Goal: Task Accomplishment & Management: Use online tool/utility

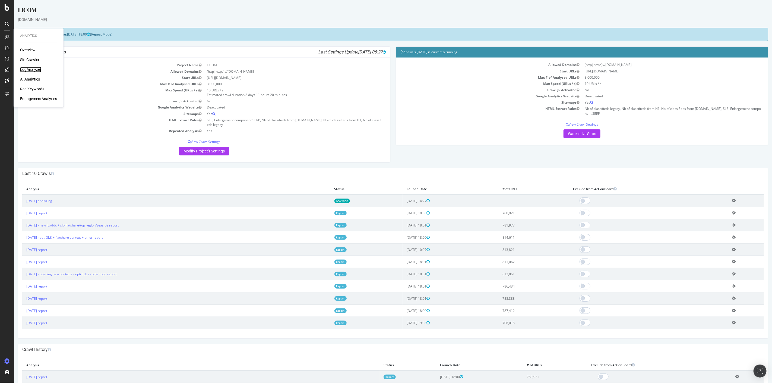
click at [29, 72] on div "LogAnalyzer" at bounding box center [30, 69] width 21 height 5
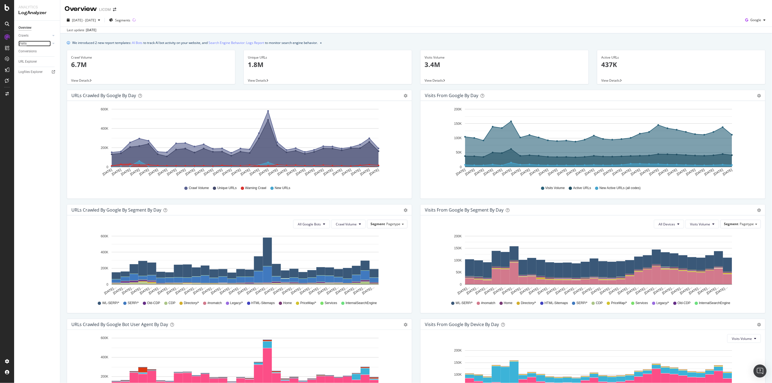
click at [26, 43] on div "Visits" at bounding box center [22, 44] width 8 height 6
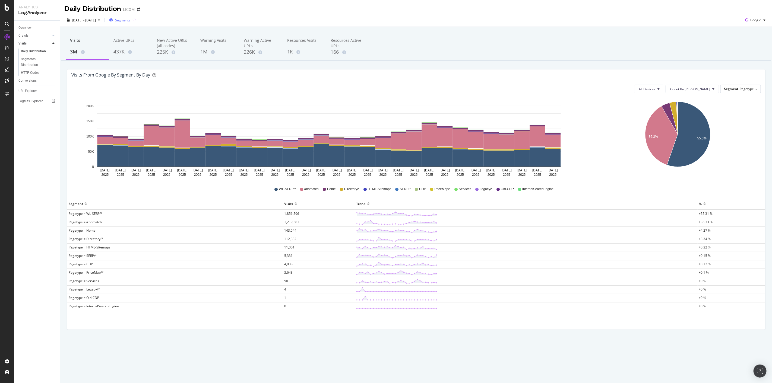
click at [130, 22] on span "Segments" at bounding box center [122, 20] width 15 height 5
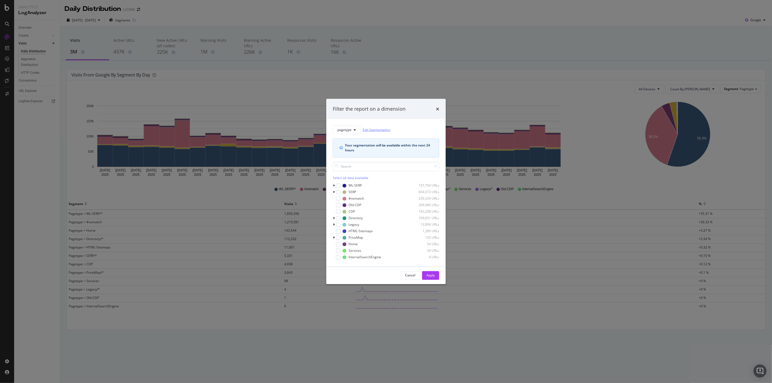
click at [383, 130] on link "Edit Segmentation" at bounding box center [377, 130] width 28 height 6
click at [439, 108] on icon "times" at bounding box center [437, 109] width 3 height 4
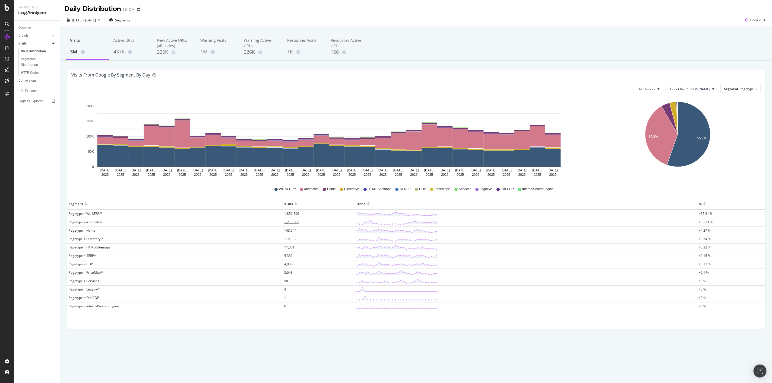
click at [298, 223] on span "1,219,581" at bounding box center [291, 222] width 15 height 5
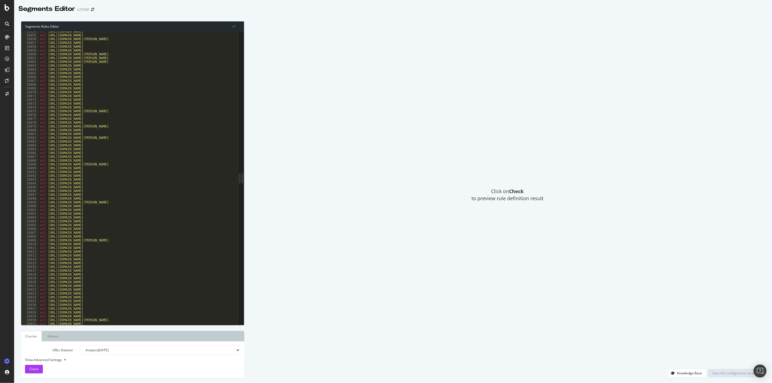
scroll to position [8609, 0]
click at [33, 316] on div "19014" at bounding box center [30, 317] width 18 height 4
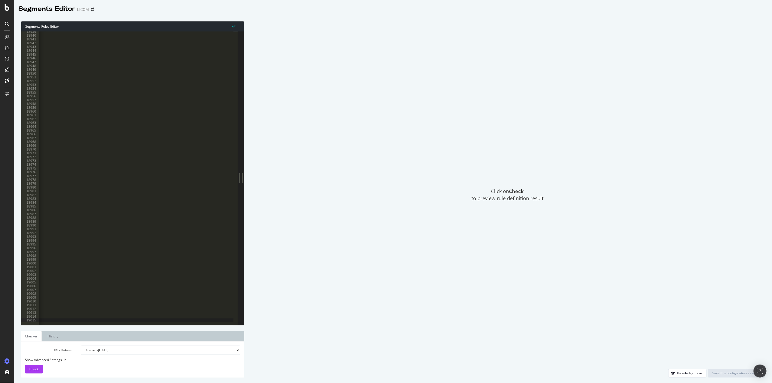
scroll to position [0, 82]
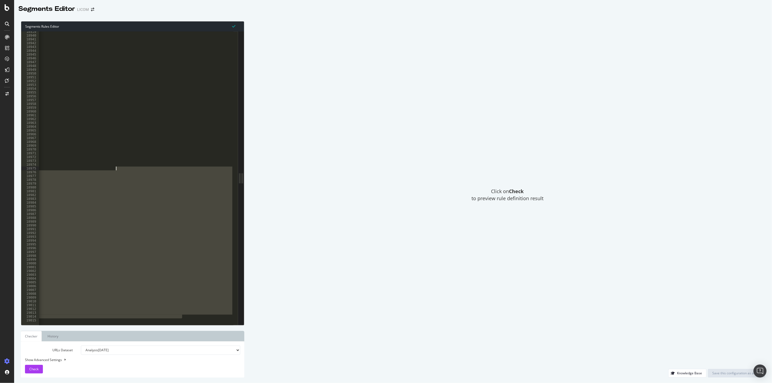
drag, startPoint x: 192, startPoint y: 316, endPoint x: 98, endPoint y: 145, distance: 195.3
click at [99, 139] on div "url [URL][DOMAIN_NAME] url [URL][DOMAIN_NAME] url [URL][DOMAIN_NAME] url [URL][…" at bounding box center [95, 178] width 276 height 297
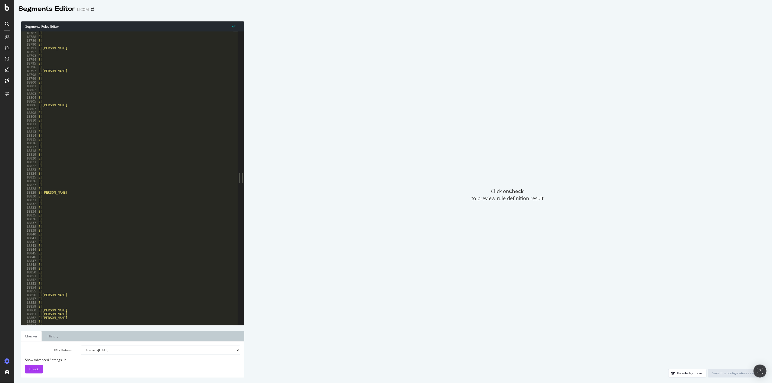
scroll to position [0, 0]
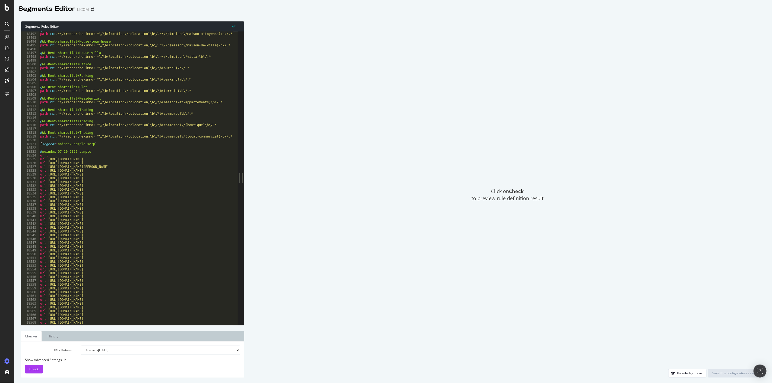
click at [40, 161] on div "@ WL-Rent-sharedflat+House-terrace-house path rx : .*\/(recherche-immo).*\/\b(l…" at bounding box center [177, 176] width 276 height 297
type textarea "url [URL][DOMAIN_NAME] url [URL][DOMAIN_NAME][PERSON_NAME]"
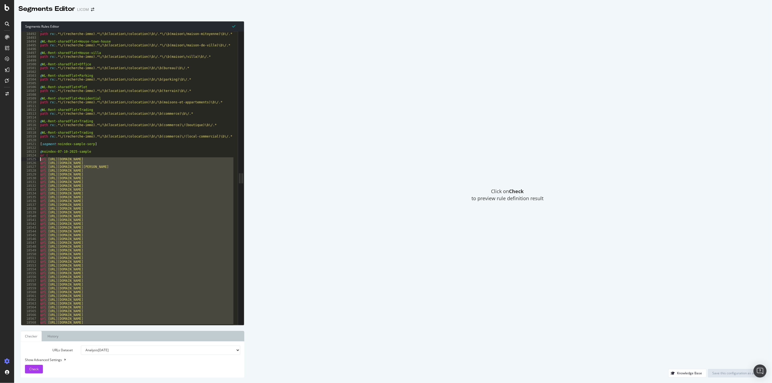
paste textarea "Cursor at row 18525"
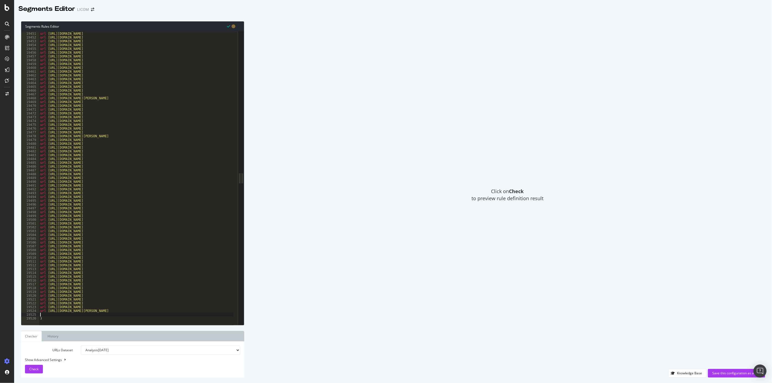
type textarea "url [URL][DOMAIN_NAME][PERSON_NAME]"
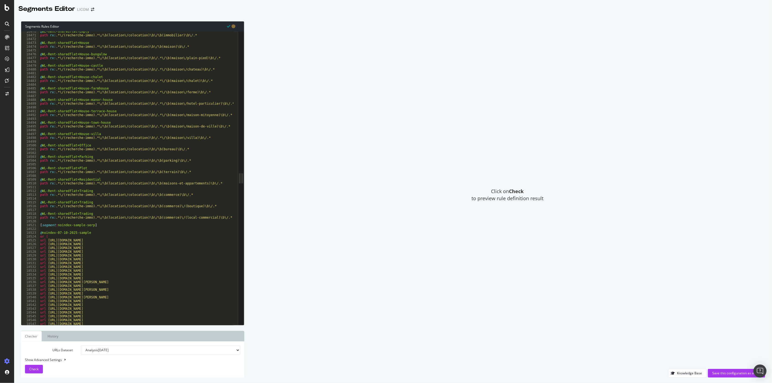
scroll to position [8426, 0]
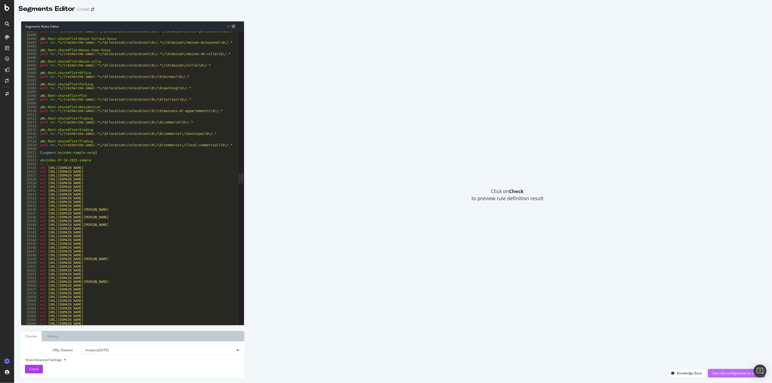
click at [723, 375] on div "Save this configuration as active" at bounding box center [737, 373] width 49 height 5
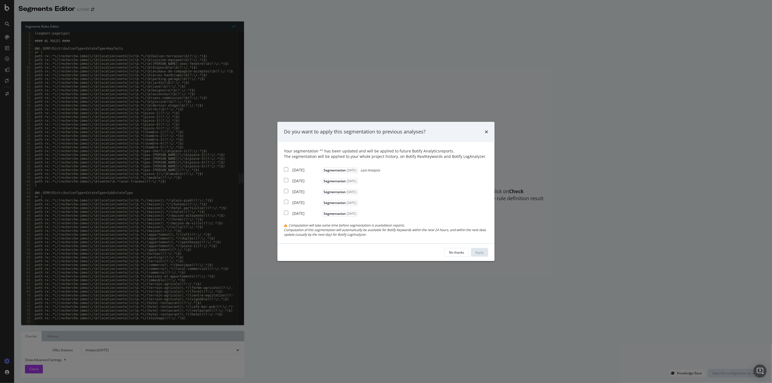
click at [307, 168] on div "[DATE]" at bounding box center [306, 170] width 29 height 5
checkbox input "true"
click at [482, 254] on div "Apply" at bounding box center [480, 252] width 8 height 5
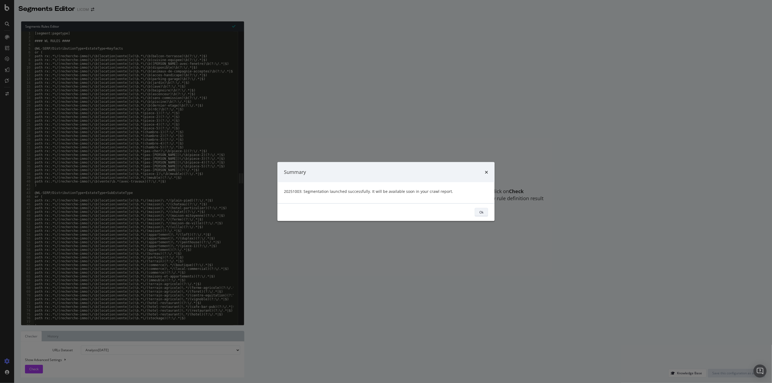
click at [483, 211] on div "Ok" at bounding box center [482, 212] width 4 height 5
